Goal: Task Accomplishment & Management: Use online tool/utility

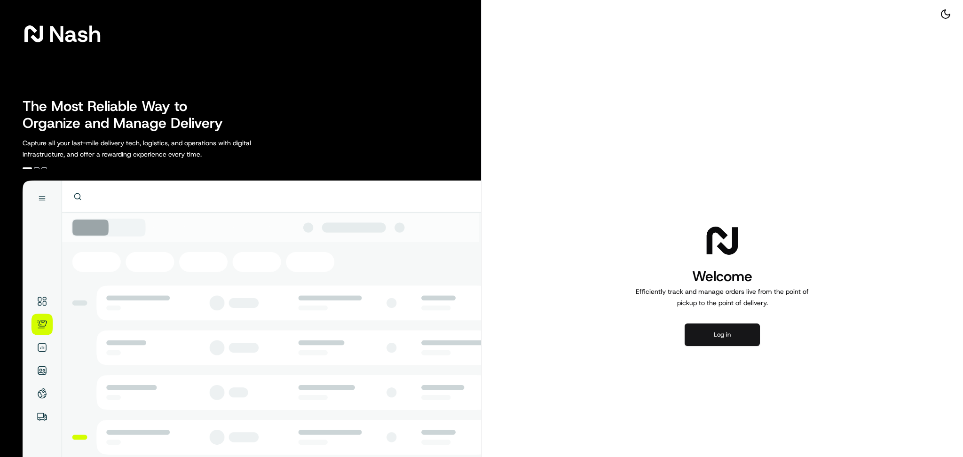
click at [719, 333] on button "Log in" at bounding box center [721, 334] width 75 height 23
